Goal: Navigation & Orientation: Understand site structure

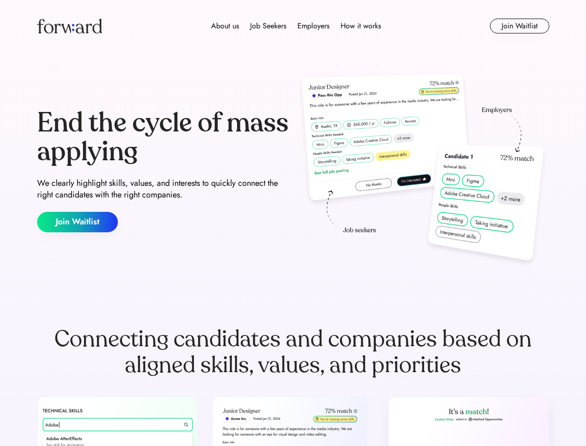
click at [293, 223] on div "End the cycle of mass applying We clearly highlight skills, values, and interes…" at bounding box center [293, 171] width 512 height 200
click at [293, 26] on div "About us Job Seekers Employers How it works" at bounding box center [296, 25] width 366 height 11
click at [70, 26] on img at bounding box center [69, 26] width 65 height 15
click at [296, 26] on div "About us Job Seekers Employers How it works" at bounding box center [296, 25] width 366 height 11
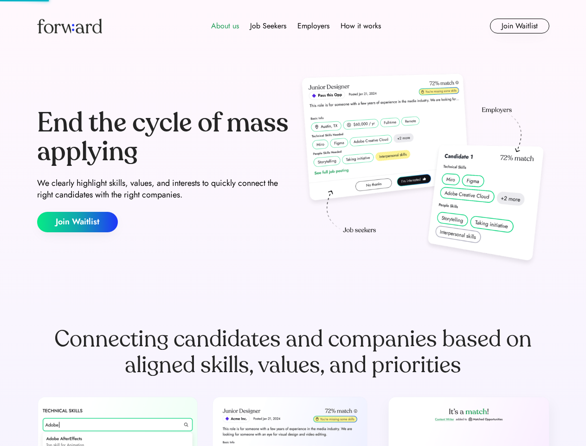
click at [225, 26] on div "About us" at bounding box center [225, 25] width 28 height 11
click at [268, 26] on div "Job Seekers" at bounding box center [268, 25] width 36 height 11
click at [313, 26] on div "Employers" at bounding box center [314, 25] width 32 height 11
click at [360, 26] on div "How it works" at bounding box center [361, 25] width 40 height 11
click at [519, 26] on button "Join Waitlist" at bounding box center [519, 26] width 59 height 15
